Goal: Complete application form

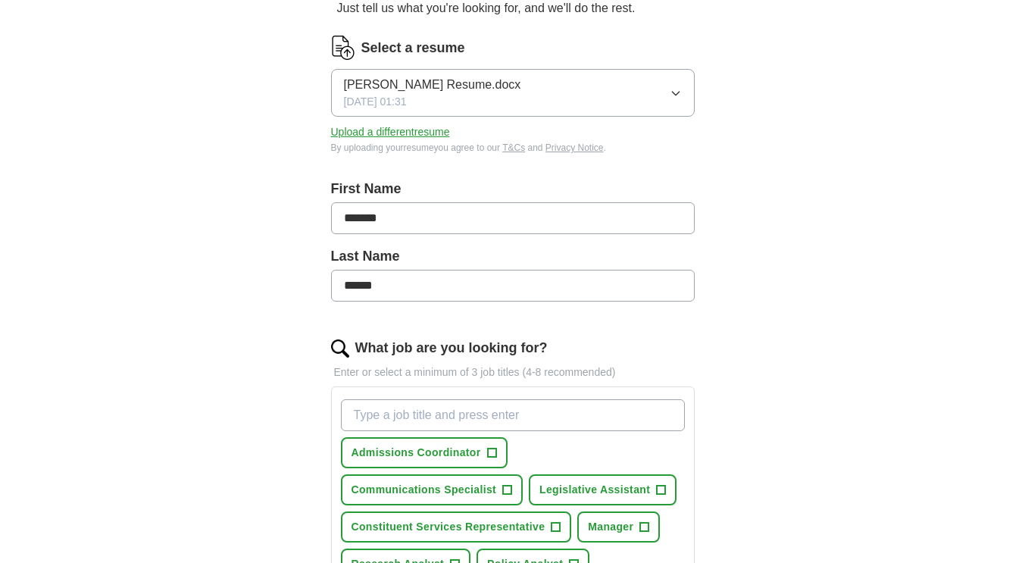
scroll to position [176, 0]
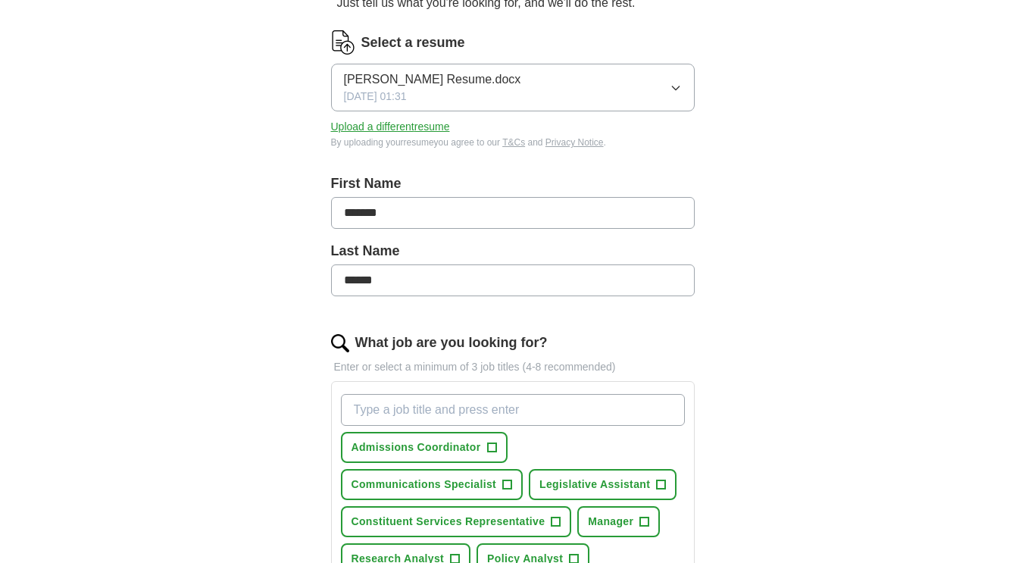
click at [408, 405] on input "What job are you looking for?" at bounding box center [513, 410] width 344 height 32
type input "admissions counselor"
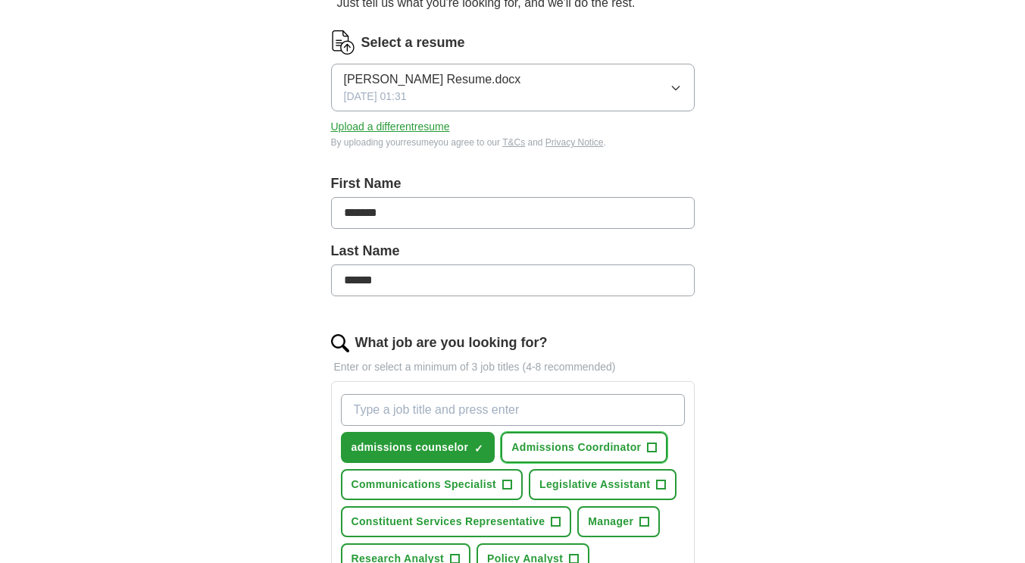
click at [629, 451] on span "Admissions Coordinator" at bounding box center [575, 447] width 129 height 16
click at [747, 493] on div "Let ApplyIQ do the hard work of searching and applying for jobs. Just tell us w…" at bounding box center [512, 455] width 485 height 1000
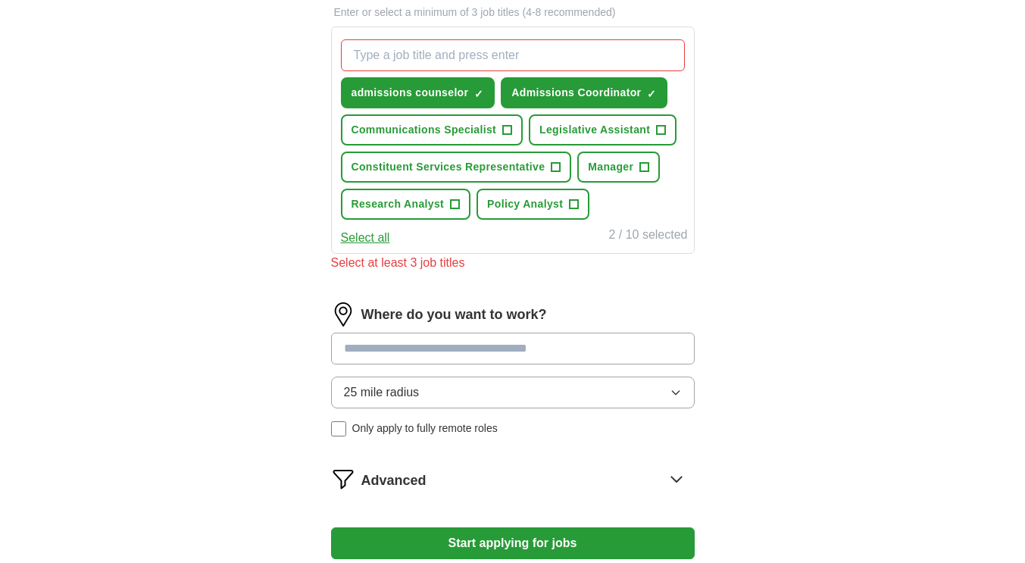
scroll to position [534, 0]
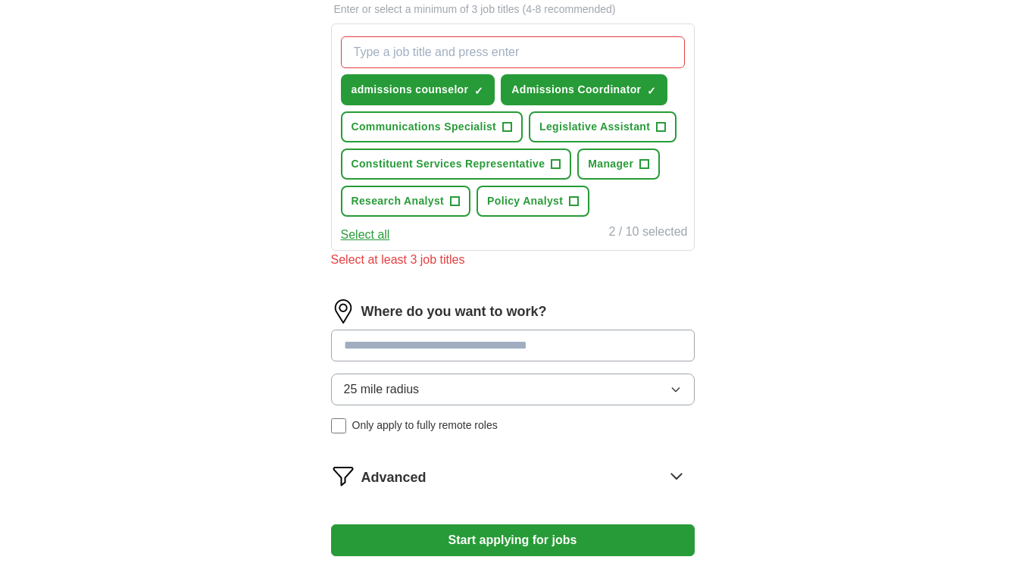
click at [460, 351] on input at bounding box center [512, 345] width 363 height 32
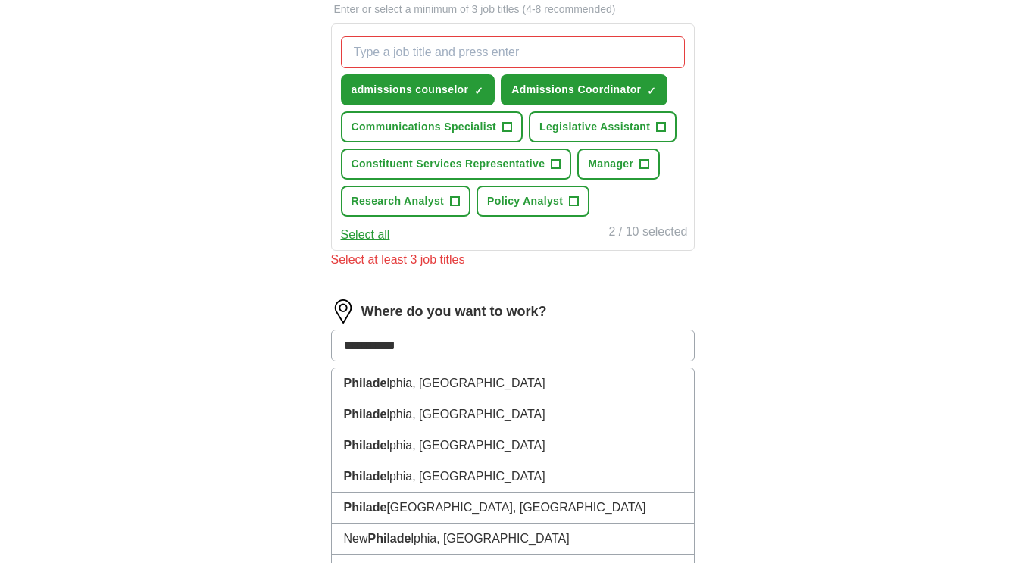
type input "**********"
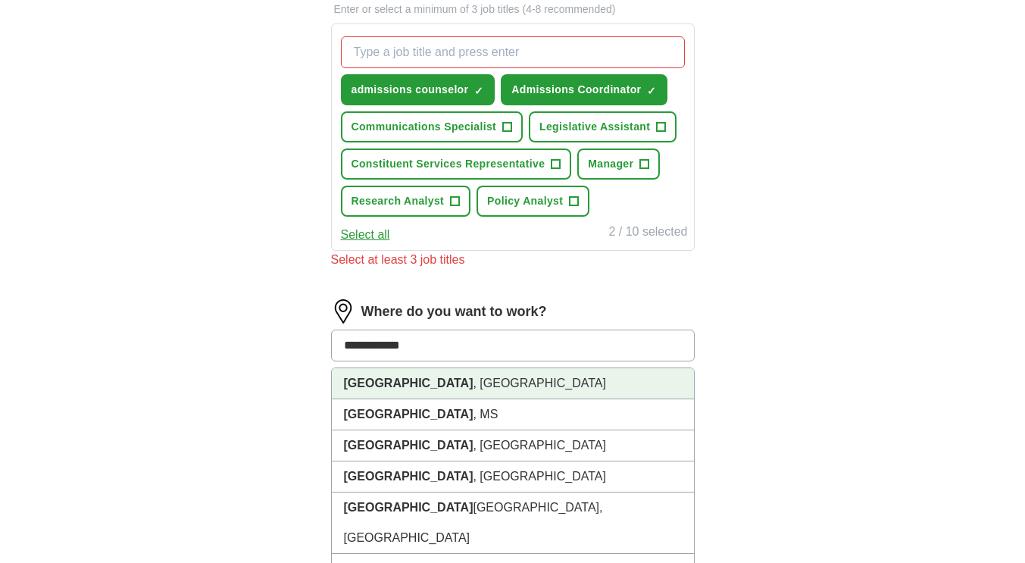
click at [447, 382] on li "[GEOGRAPHIC_DATA] , [GEOGRAPHIC_DATA]" at bounding box center [513, 383] width 362 height 31
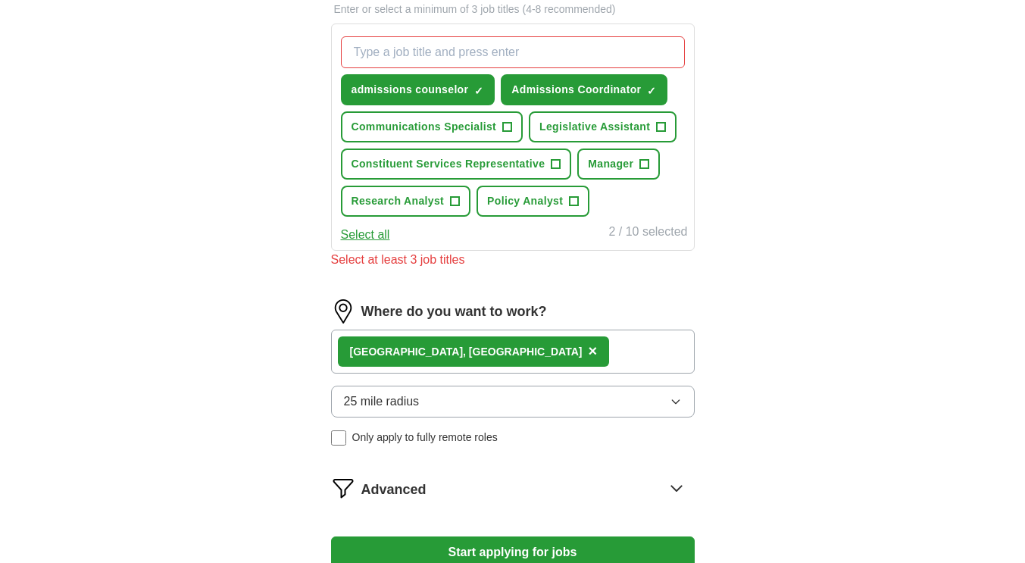
click at [780, 442] on div "ApplyIQ Let ApplyIQ do the hard work of searching and applying for jobs. Just t…" at bounding box center [512, 60] width 969 height 1097
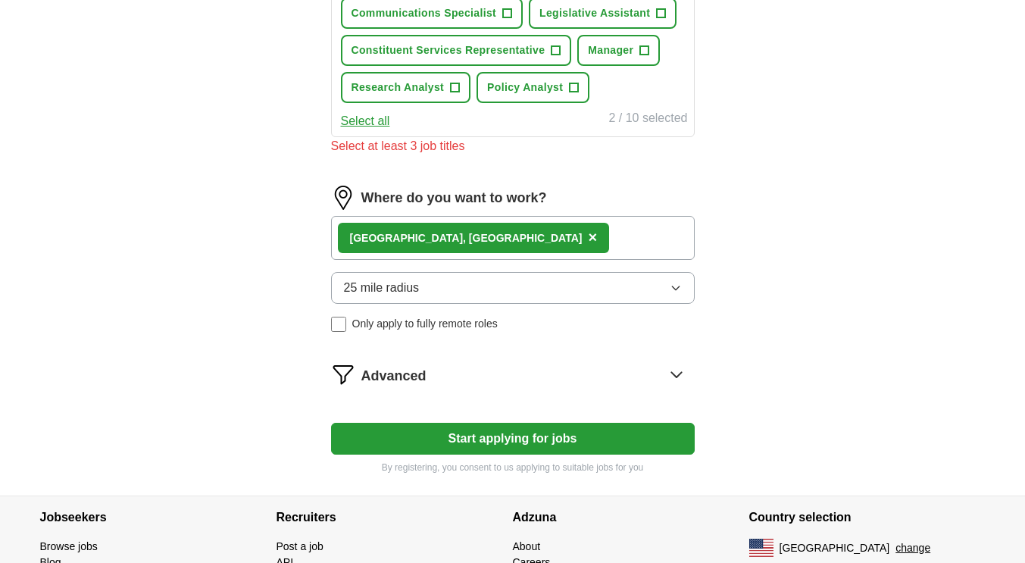
scroll to position [650, 0]
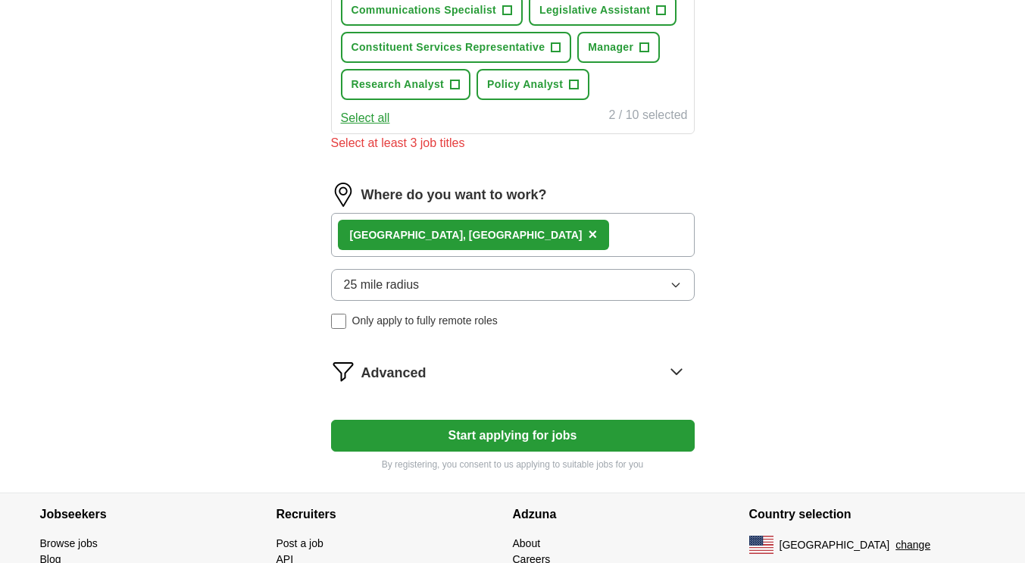
click at [524, 422] on button "Start applying for jobs" at bounding box center [512, 436] width 363 height 32
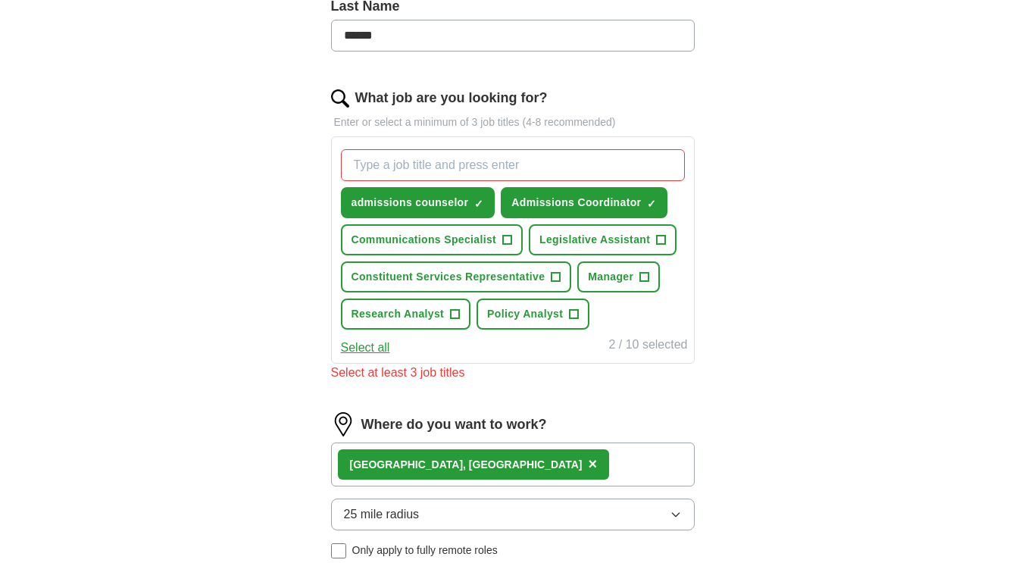
scroll to position [420, 0]
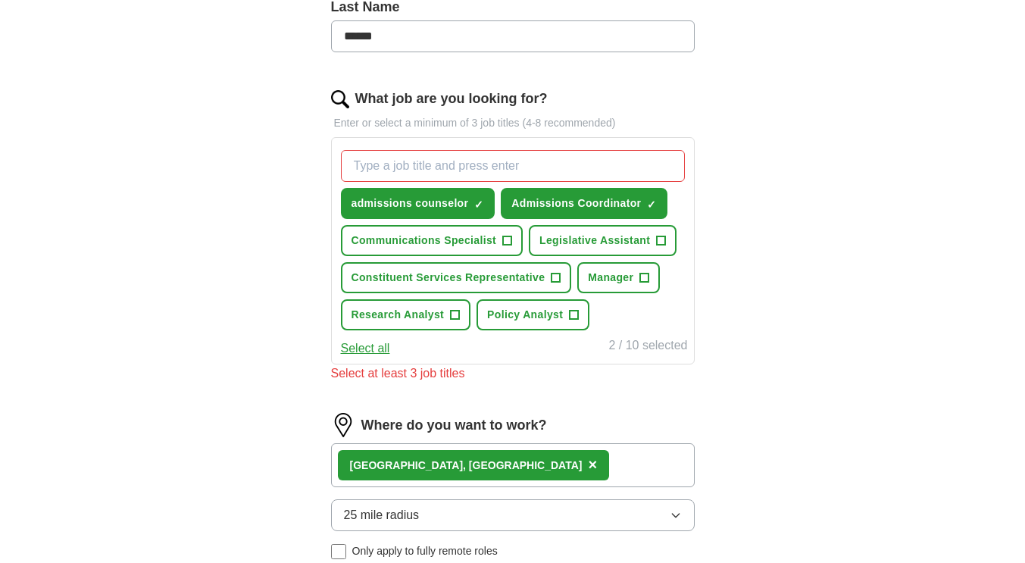
click at [458, 169] on input "What job are you looking for?" at bounding box center [513, 166] width 344 height 32
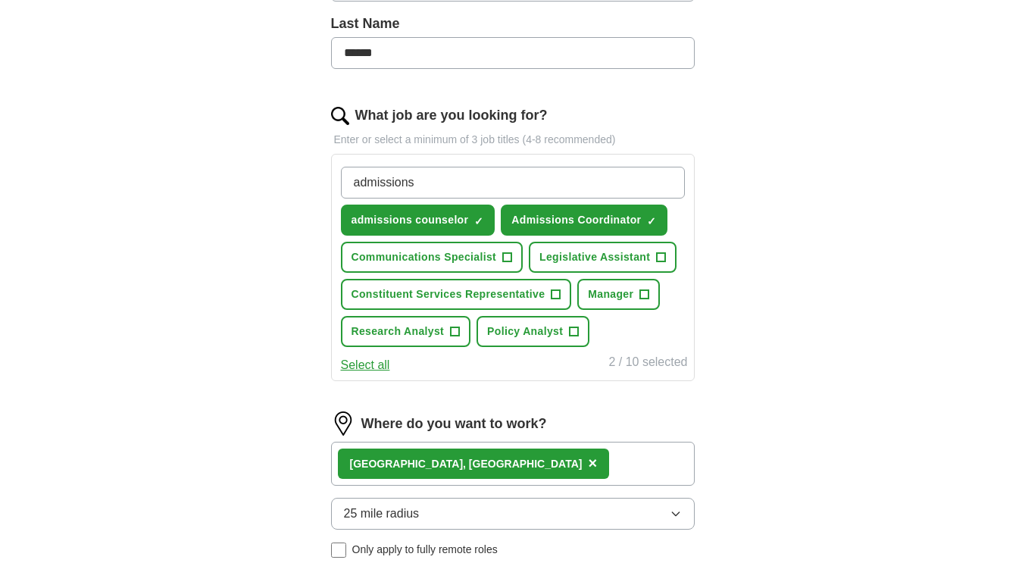
scroll to position [413, 0]
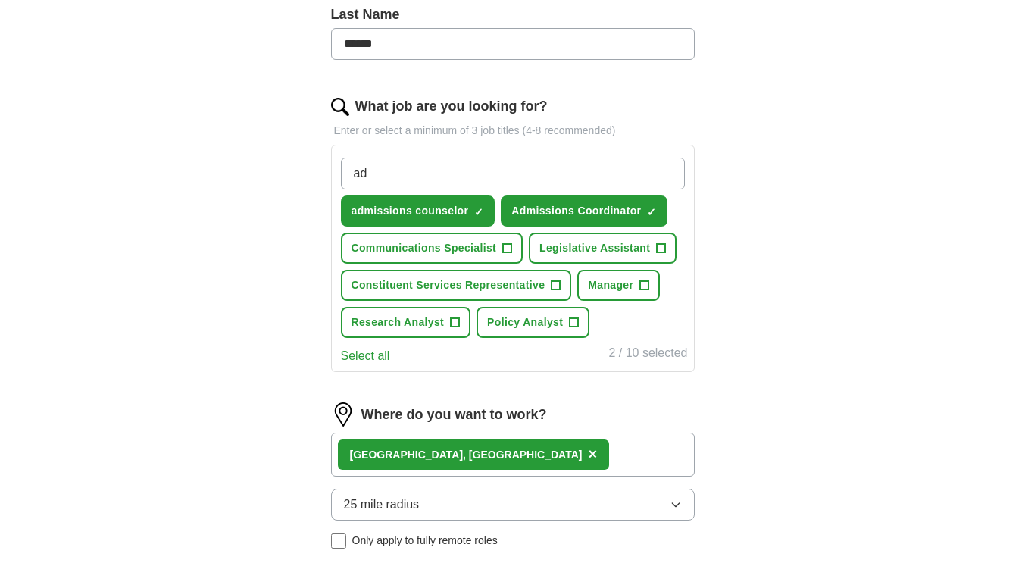
type input "a"
type input "assistant director of admissions"
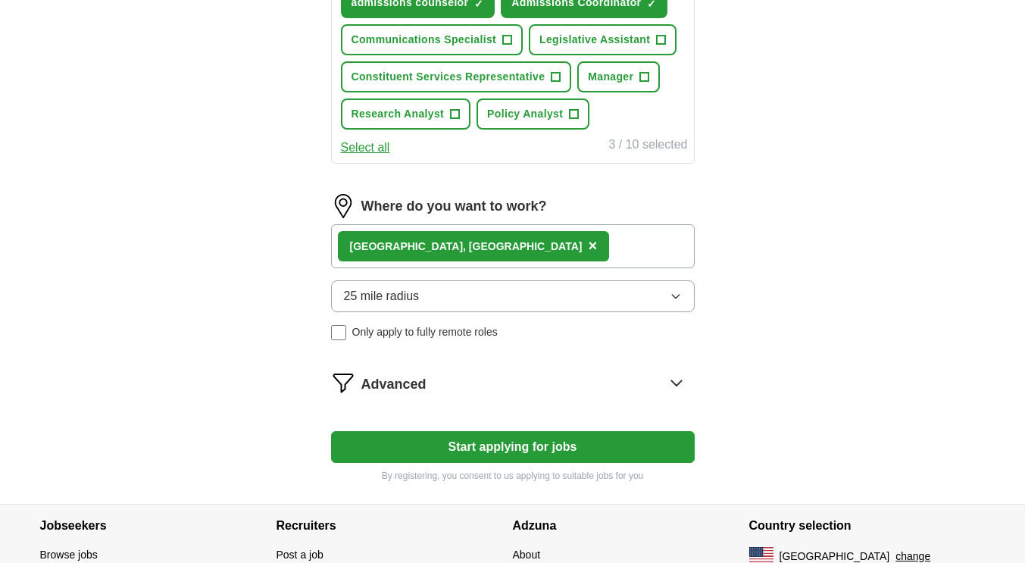
scroll to position [660, 0]
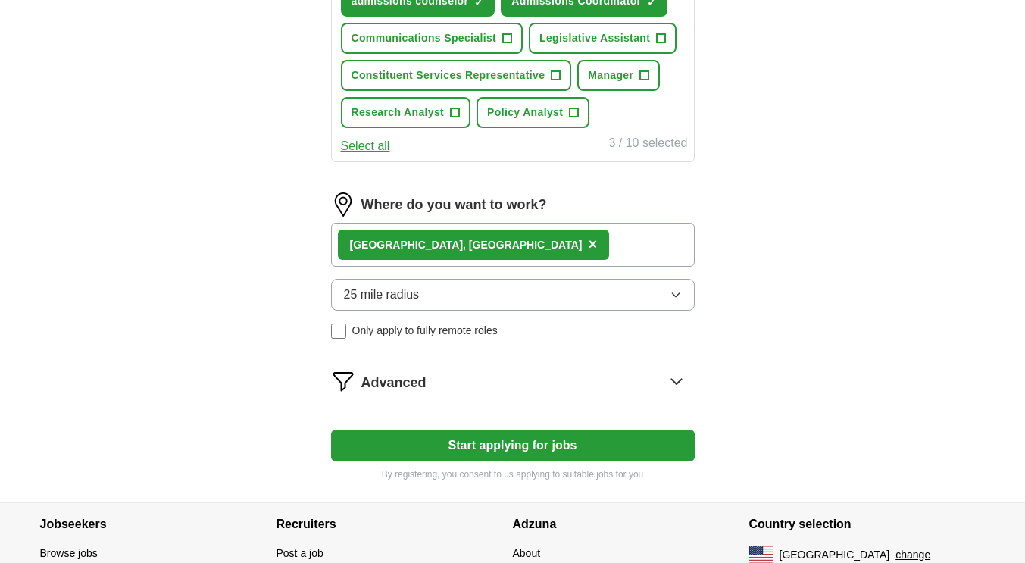
click at [531, 446] on button "Start applying for jobs" at bounding box center [512, 445] width 363 height 32
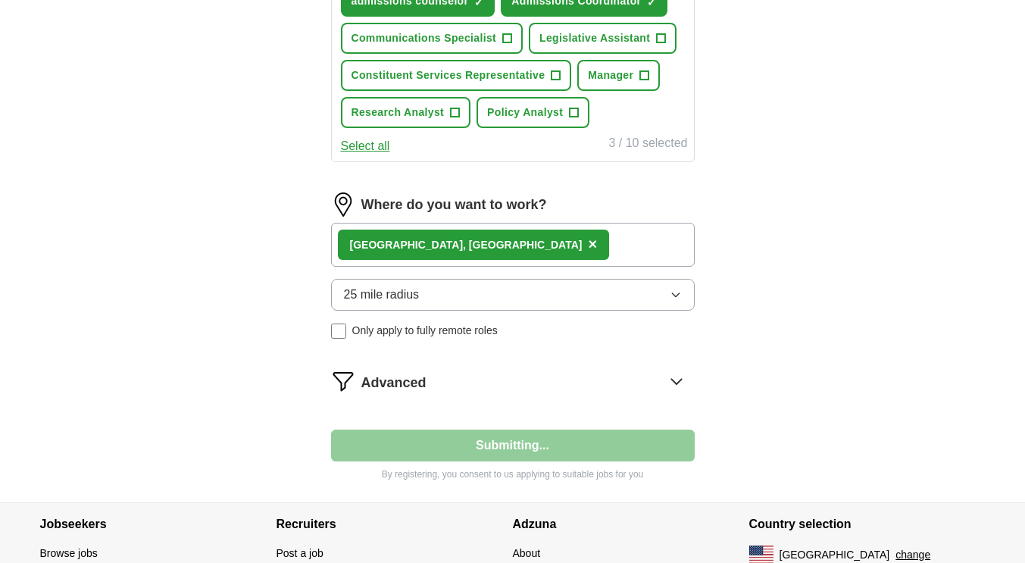
select select "**"
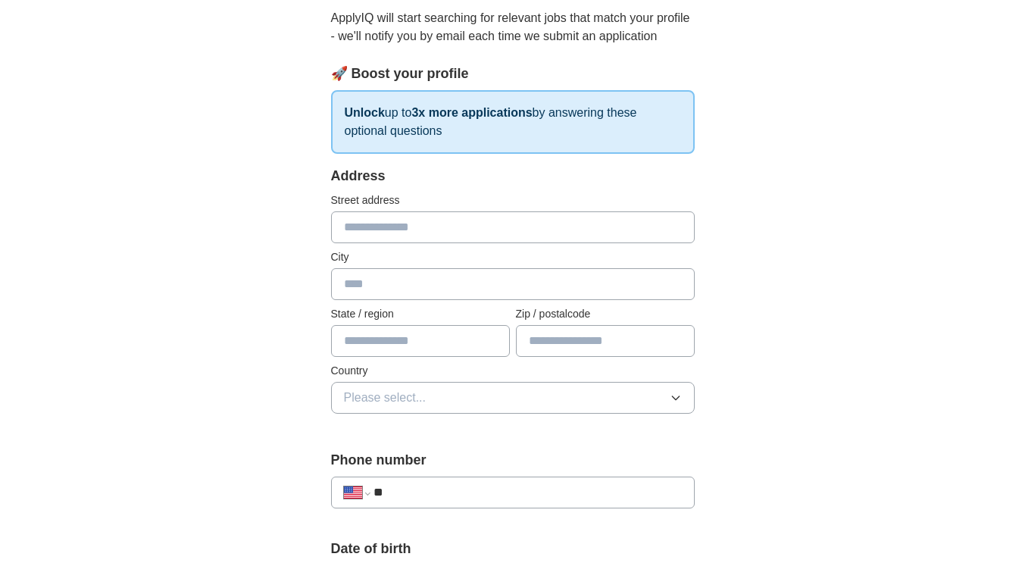
scroll to position [173, 0]
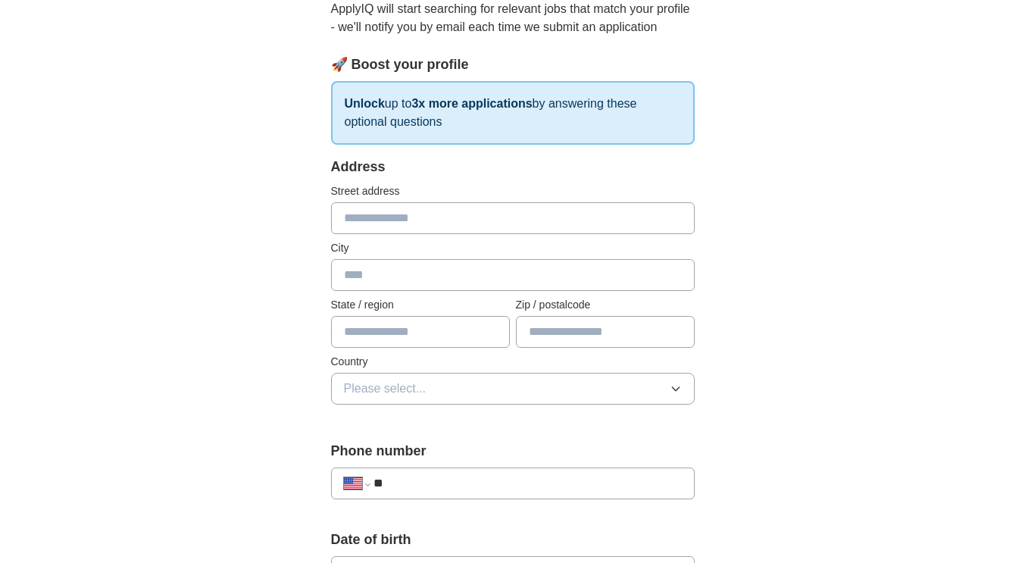
click at [399, 223] on input "text" at bounding box center [512, 218] width 363 height 32
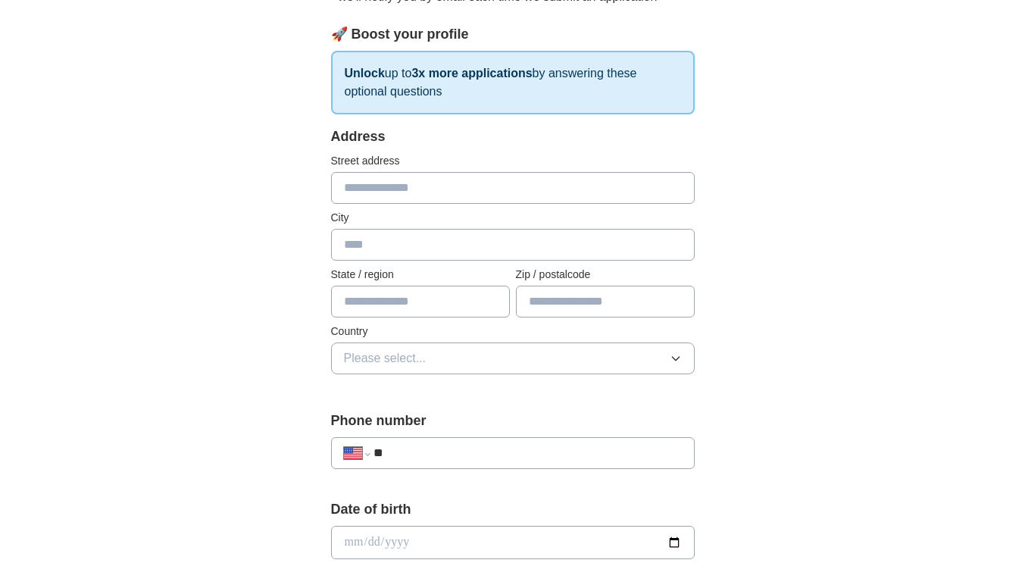
scroll to position [207, 0]
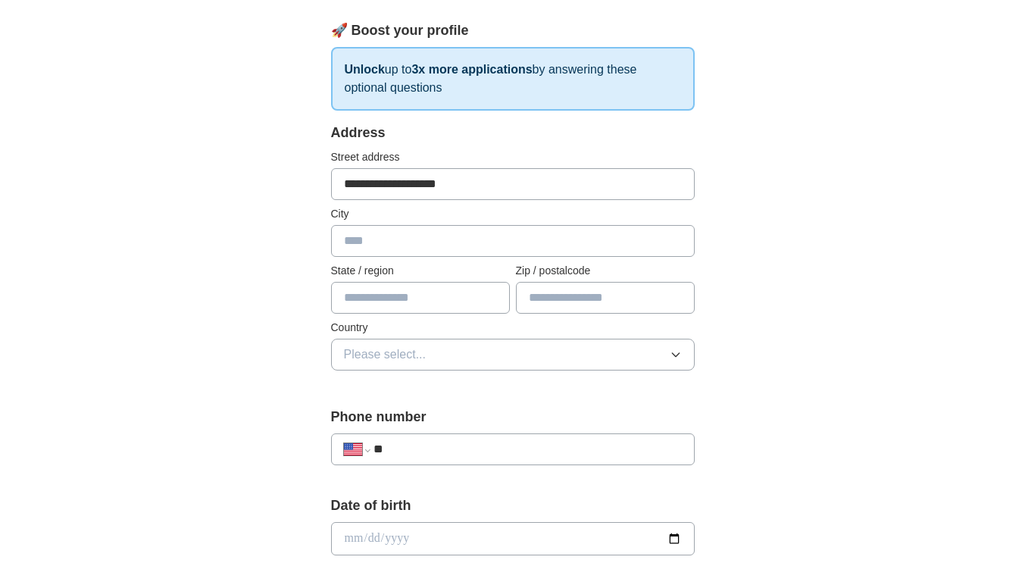
type input "**********"
click at [373, 226] on input "text" at bounding box center [512, 241] width 363 height 32
type input "**********"
click at [738, 287] on div "**********" at bounding box center [512, 571] width 485 height 1294
click at [383, 298] on input "text" at bounding box center [420, 298] width 179 height 32
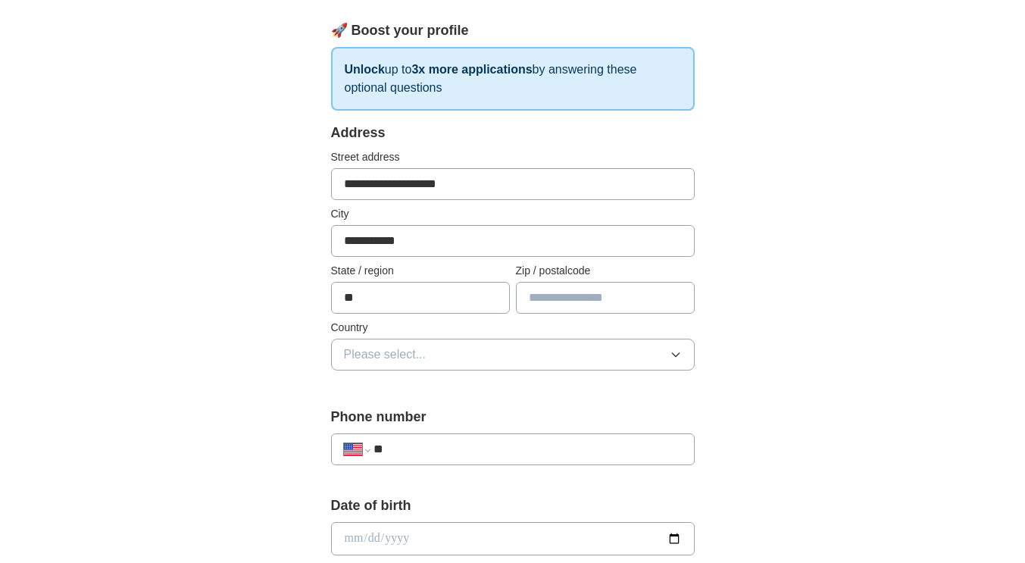
type input "**"
click at [554, 289] on input "text" at bounding box center [605, 298] width 179 height 32
type input "*****"
click at [413, 353] on span "Please select..." at bounding box center [385, 354] width 83 height 18
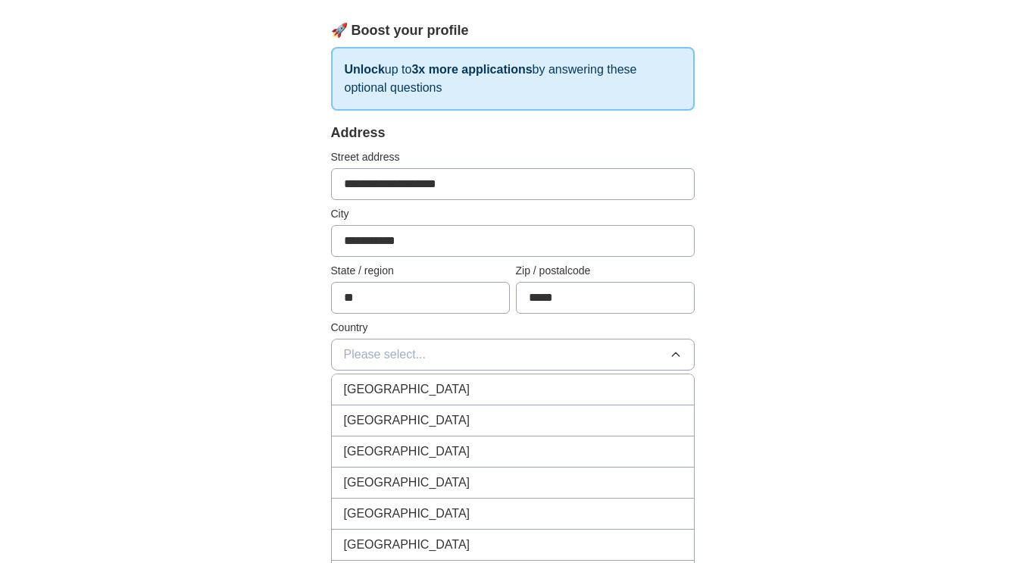
click at [407, 421] on span "[GEOGRAPHIC_DATA]" at bounding box center [407, 420] width 126 height 18
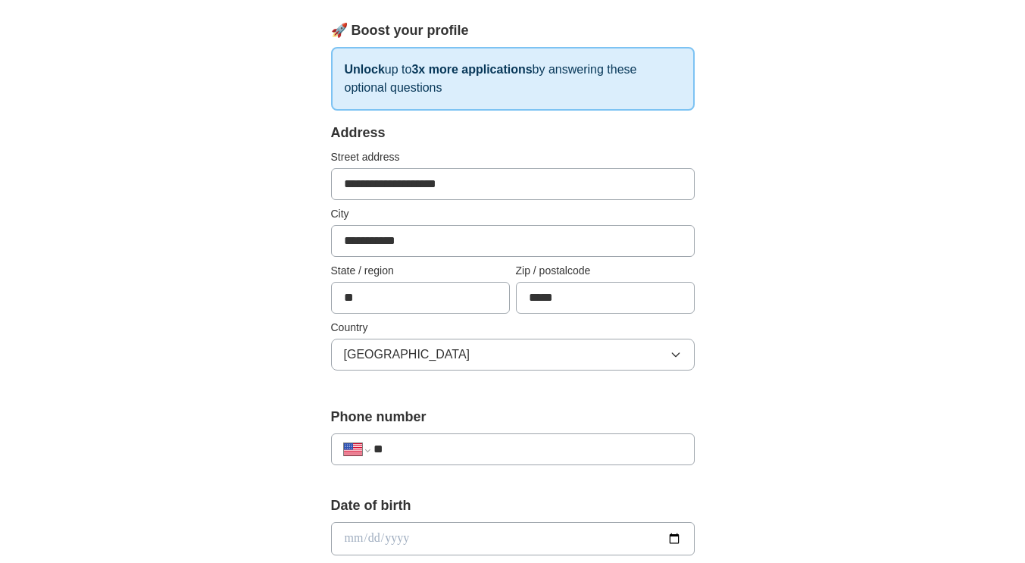
click at [429, 452] on input "**" at bounding box center [526, 449] width 307 height 18
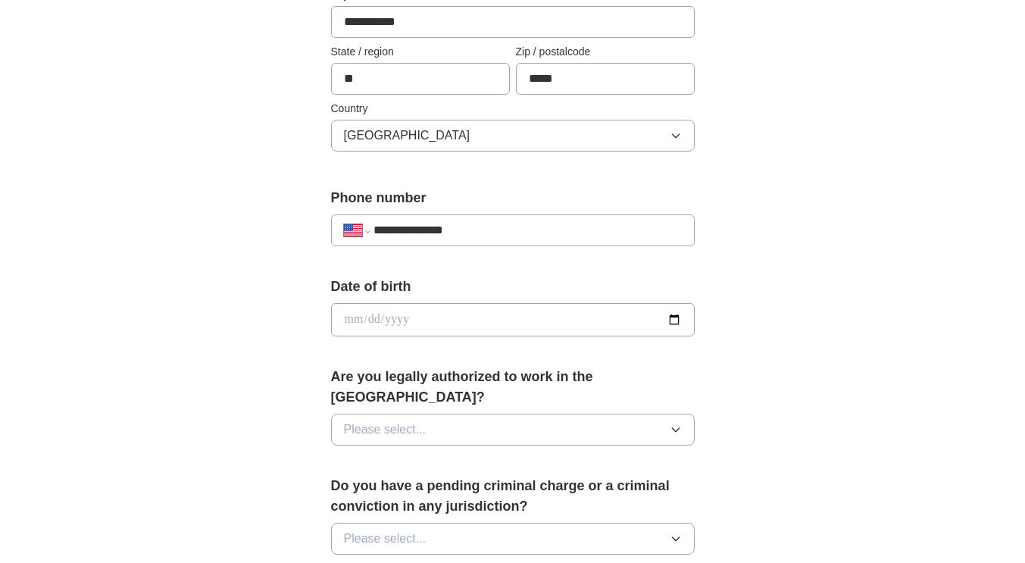
scroll to position [427, 0]
type input "**********"
click at [362, 310] on input "date" at bounding box center [512, 317] width 363 height 33
click at [349, 317] on input "date" at bounding box center [512, 317] width 363 height 33
click at [236, 358] on div "**********" at bounding box center [512, 308] width 969 height 1379
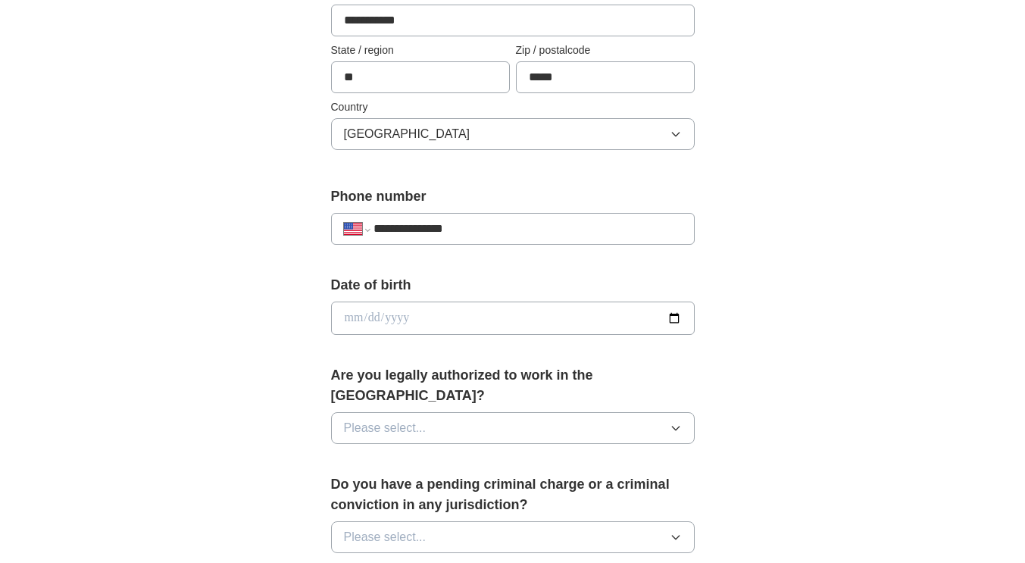
click at [578, 412] on button "Please select..." at bounding box center [512, 428] width 363 height 32
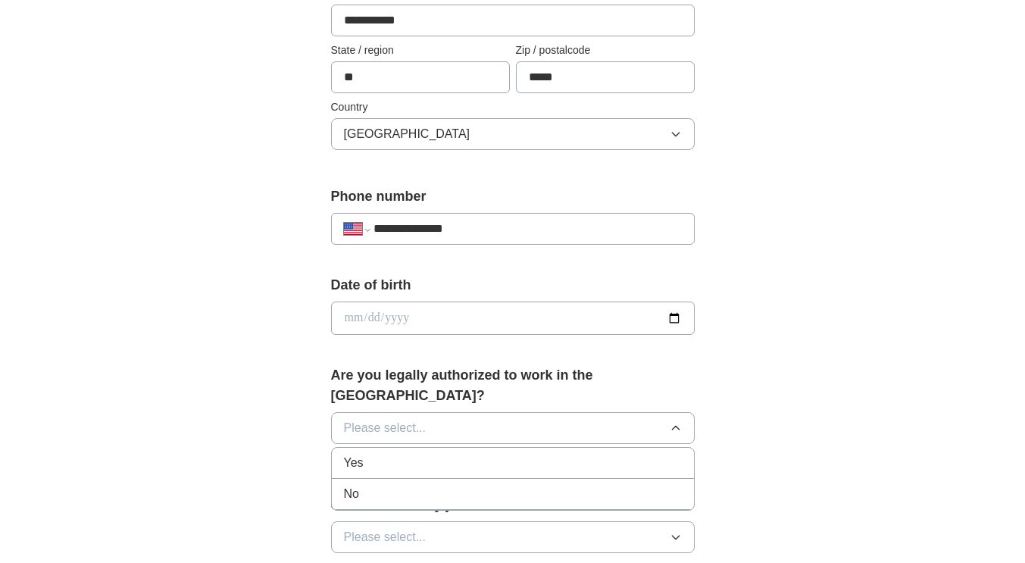
click at [403, 454] on div "Yes" at bounding box center [513, 463] width 338 height 18
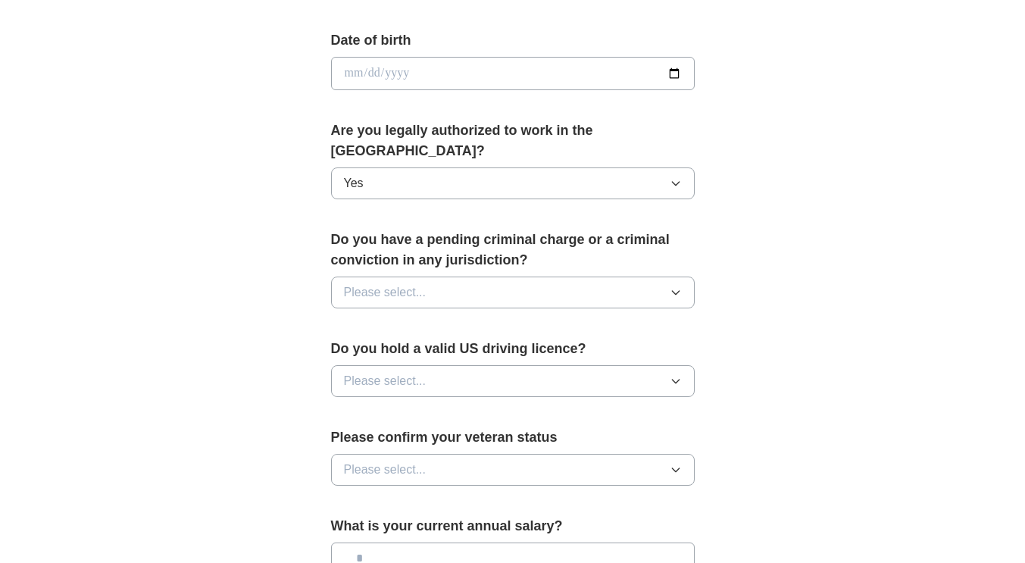
scroll to position [672, 0]
click at [487, 276] on button "Please select..." at bounding box center [512, 292] width 363 height 32
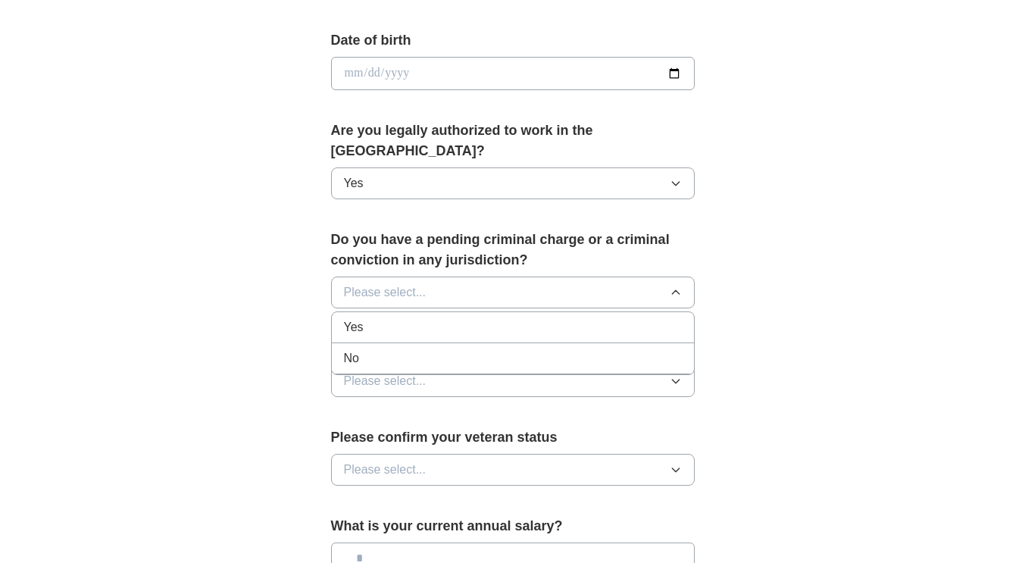
click at [387, 349] on div "No" at bounding box center [513, 358] width 338 height 18
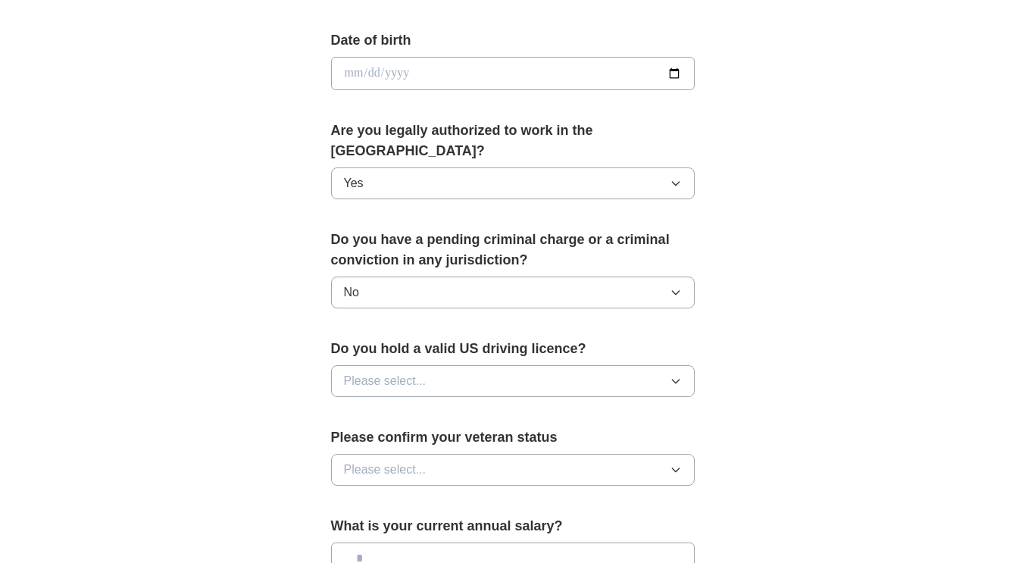
click at [444, 365] on button "Please select..." at bounding box center [512, 381] width 363 height 32
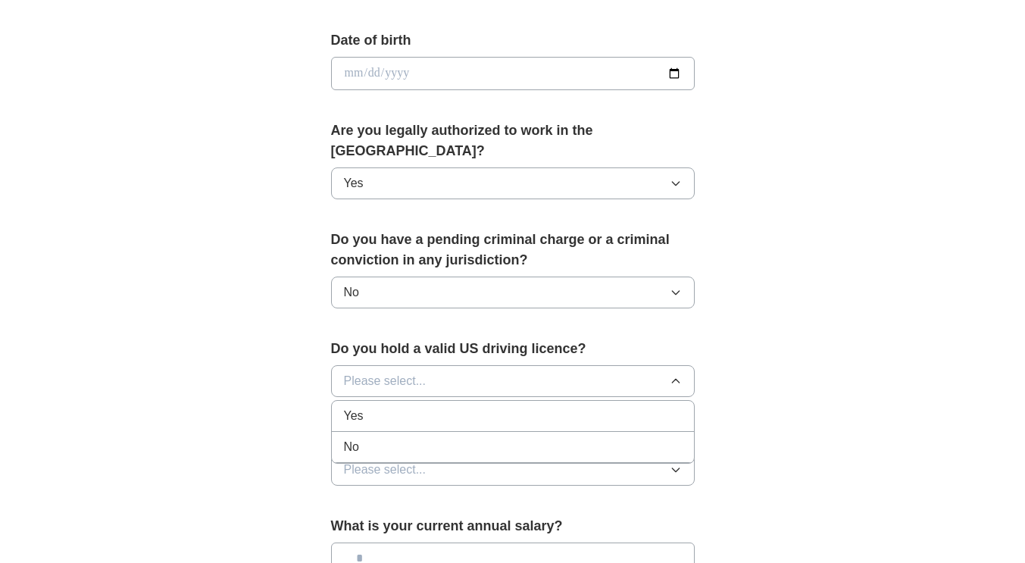
click at [377, 407] on div "Yes" at bounding box center [513, 416] width 338 height 18
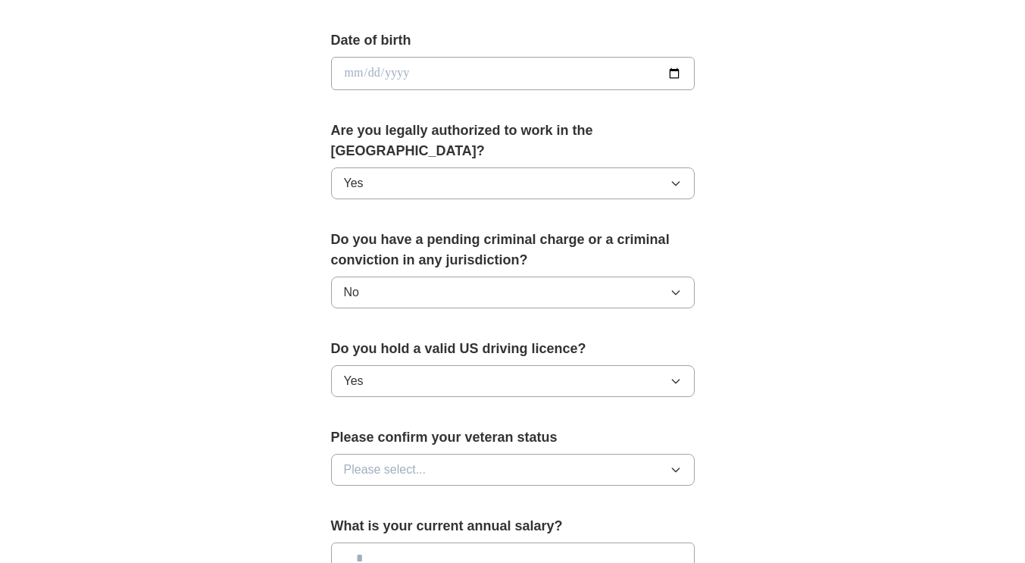
click at [467, 454] on button "Please select..." at bounding box center [512, 470] width 363 height 32
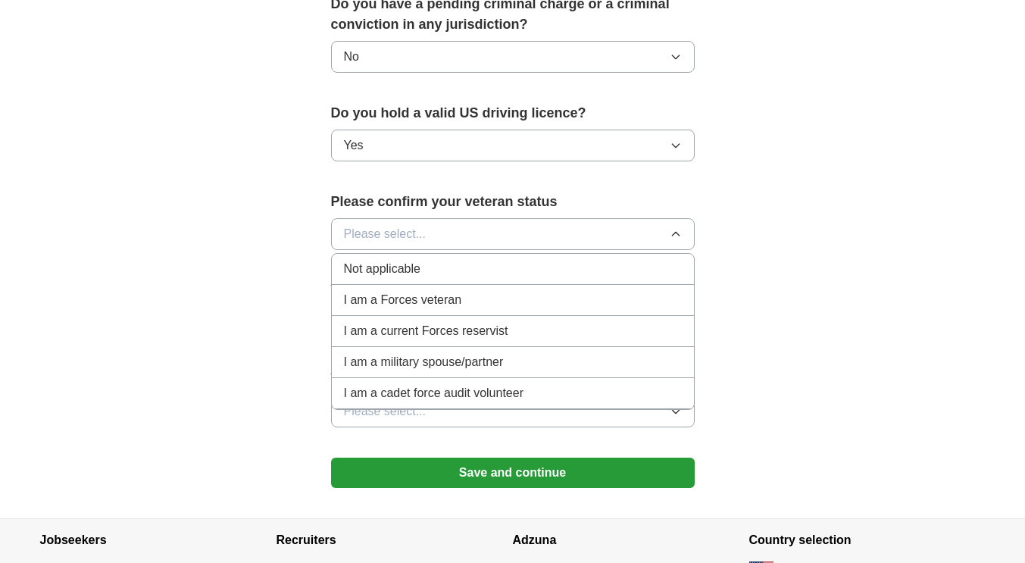
scroll to position [909, 0]
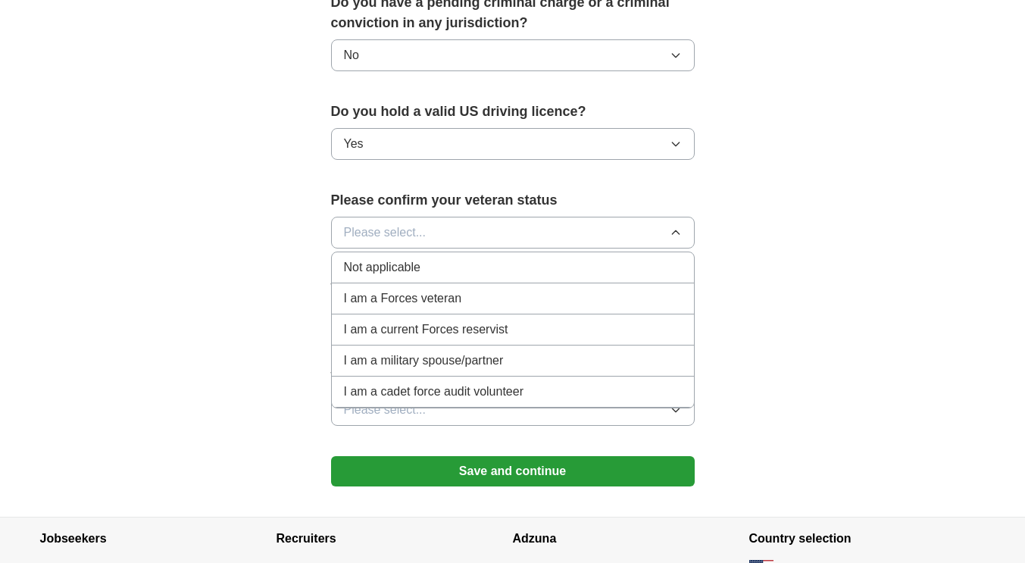
click at [479, 258] on div "Not applicable" at bounding box center [513, 267] width 338 height 18
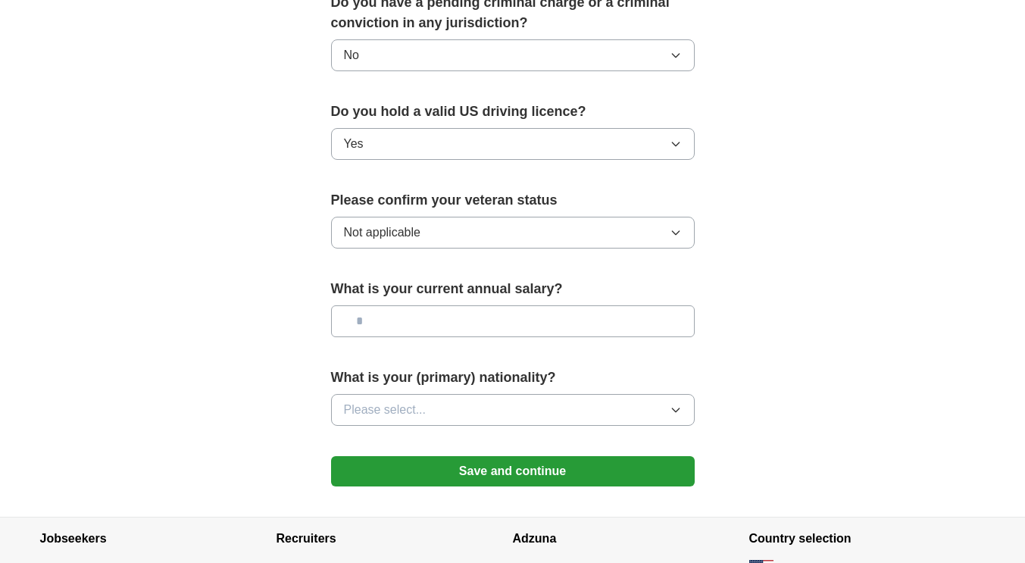
click at [459, 394] on button "Please select..." at bounding box center [512, 410] width 363 height 32
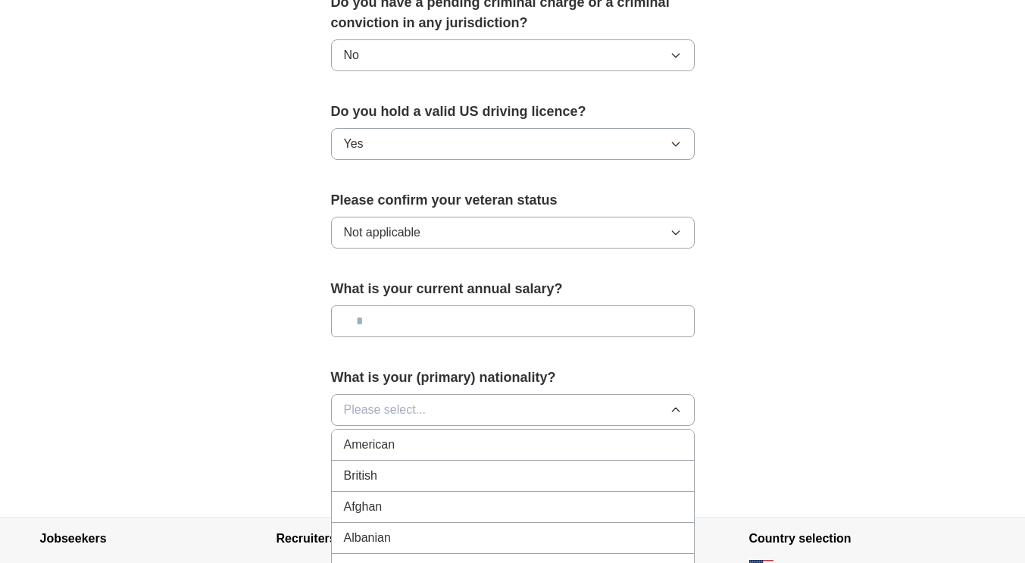
click at [391, 435] on span "American" at bounding box center [369, 444] width 51 height 18
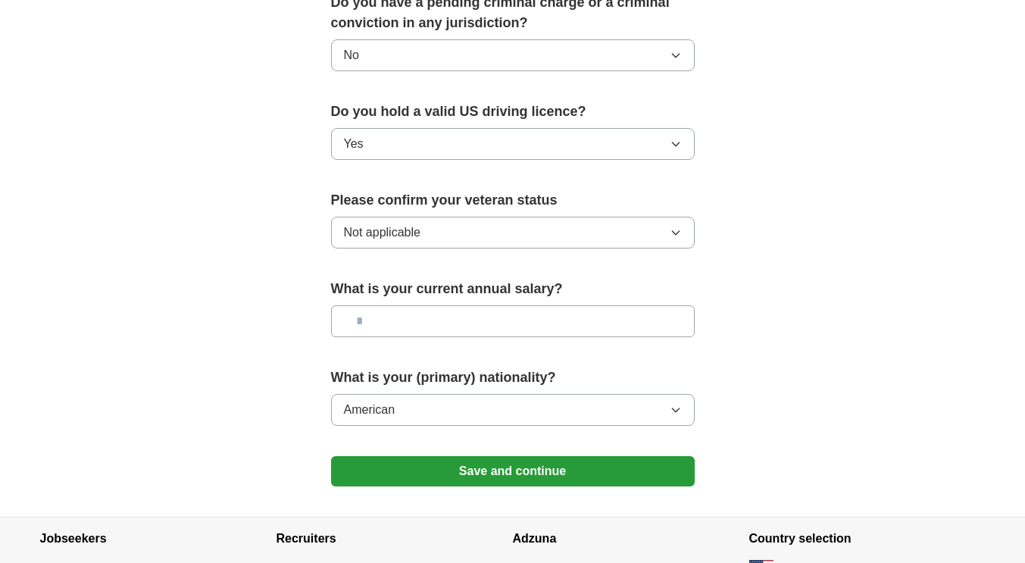
click at [532, 456] on button "Save and continue" at bounding box center [512, 471] width 363 height 30
